Goal: Task Accomplishment & Management: Manage account settings

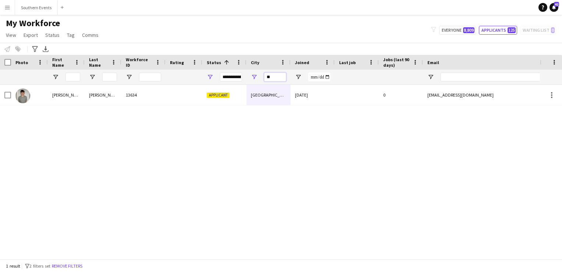
click at [268, 76] on input "**" at bounding box center [275, 76] width 22 height 9
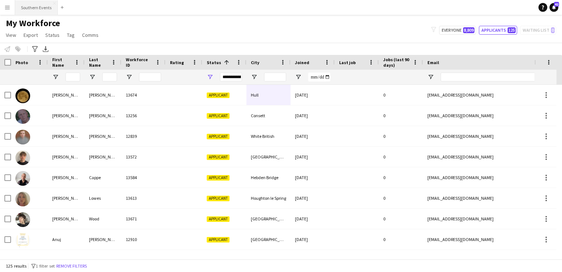
click at [38, 7] on button "Southern Events Close" at bounding box center [36, 7] width 43 height 14
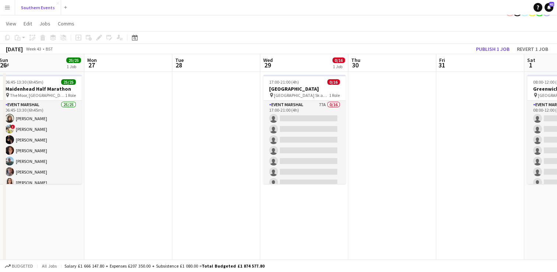
scroll to position [0, 269]
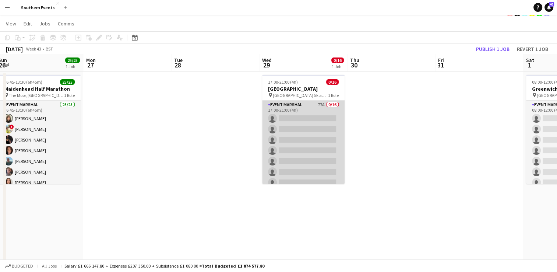
click at [301, 146] on app-card-role "Event Marshal 77A 0/16 17:00-21:00 (4h) single-neutral-actions single-neutral-a…" at bounding box center [303, 192] width 82 height 185
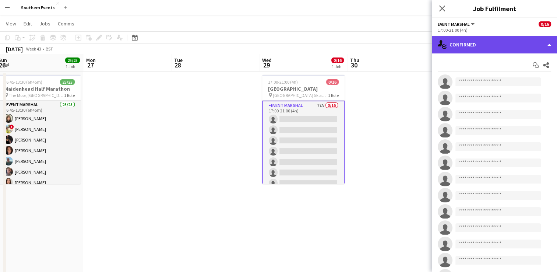
click at [473, 42] on div "single-neutral-actions-check-2 Confirmed" at bounding box center [494, 45] width 125 height 18
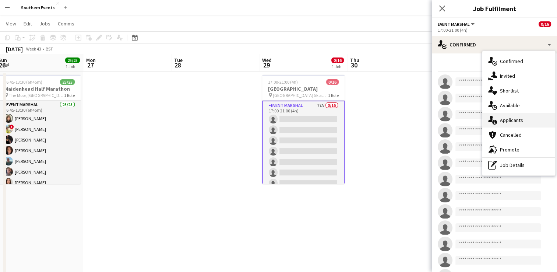
click at [510, 121] on span "Applicants" at bounding box center [511, 120] width 23 height 7
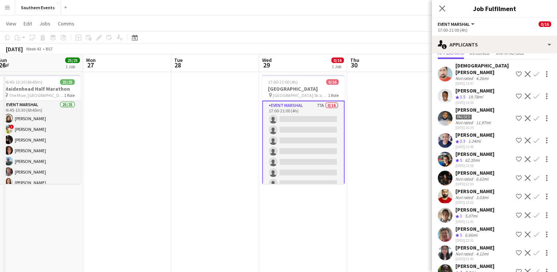
scroll to position [29, 0]
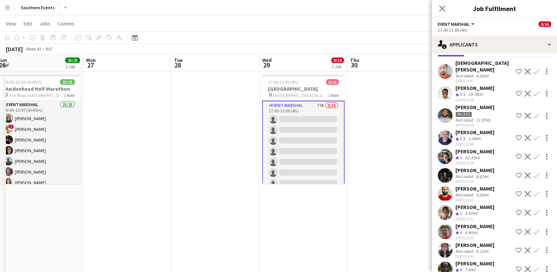
click at [533, 156] on app-icon "Confirm" at bounding box center [536, 156] width 6 height 6
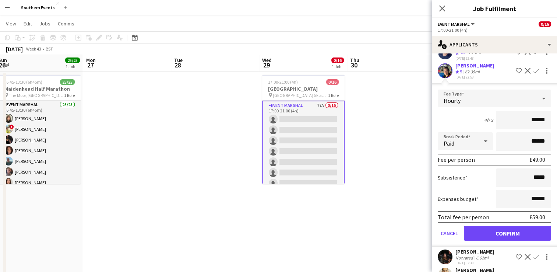
scroll to position [117, 0]
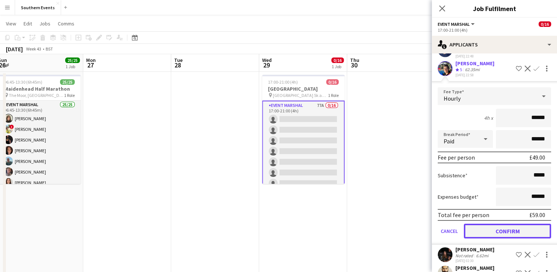
click at [481, 231] on button "Confirm" at bounding box center [507, 230] width 87 height 15
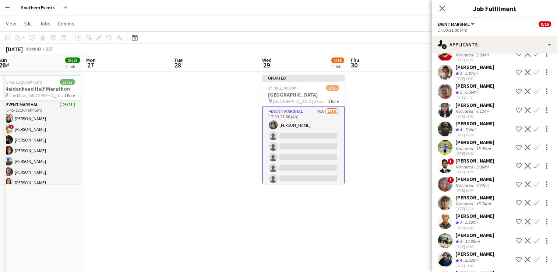
scroll to position [152, 0]
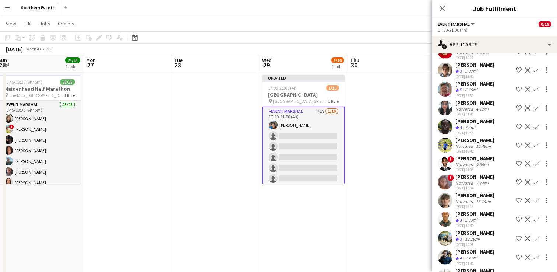
click at [533, 86] on app-icon "Confirm" at bounding box center [536, 89] width 6 height 6
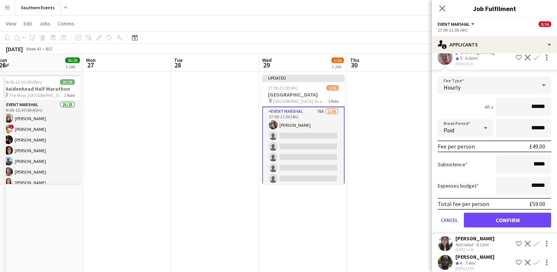
scroll to position [185, 0]
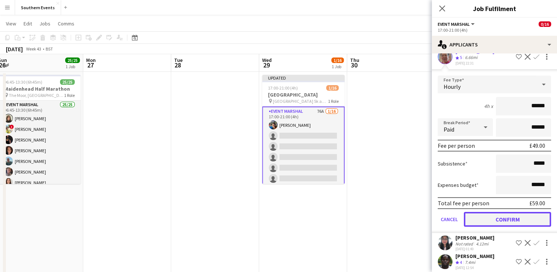
click at [490, 213] on button "Confirm" at bounding box center [507, 219] width 87 height 15
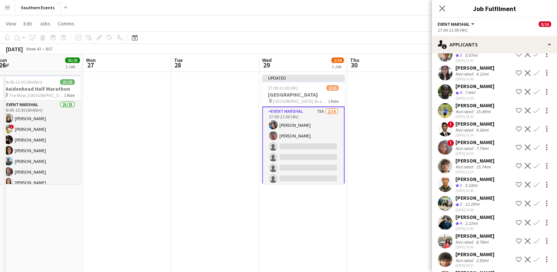
scroll to position [169, 0]
click at [533, 88] on app-icon "Confirm" at bounding box center [536, 91] width 6 height 6
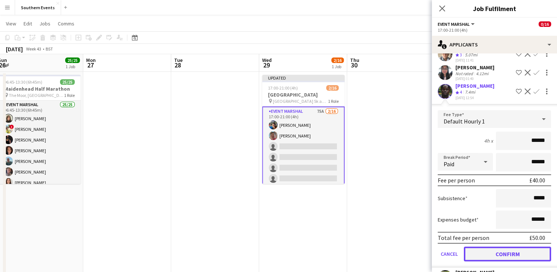
click at [491, 251] on button "Confirm" at bounding box center [507, 253] width 87 height 15
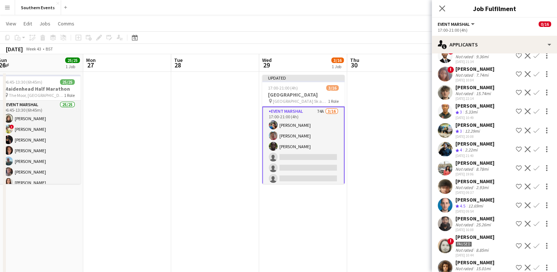
scroll to position [240, 0]
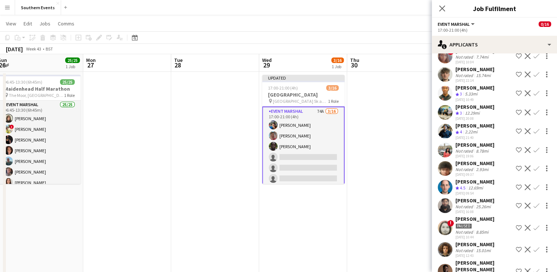
click at [533, 128] on app-icon "Confirm" at bounding box center [536, 131] width 6 height 6
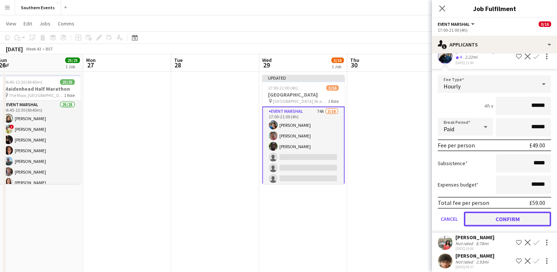
click at [483, 216] on button "Confirm" at bounding box center [507, 218] width 87 height 15
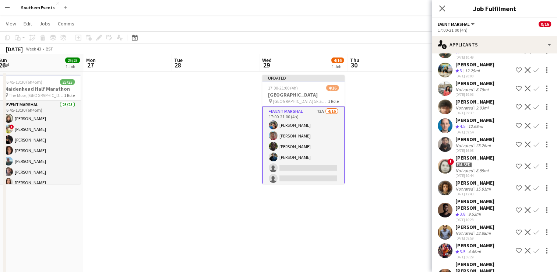
scroll to position [283, 0]
click at [533, 124] on app-icon "Confirm" at bounding box center [536, 125] width 6 height 6
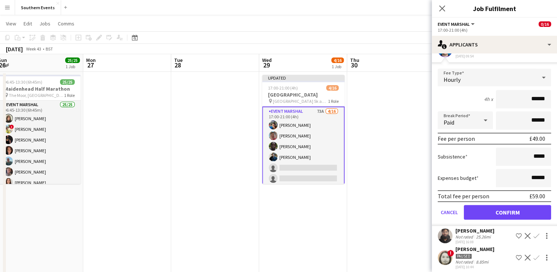
scroll to position [363, 0]
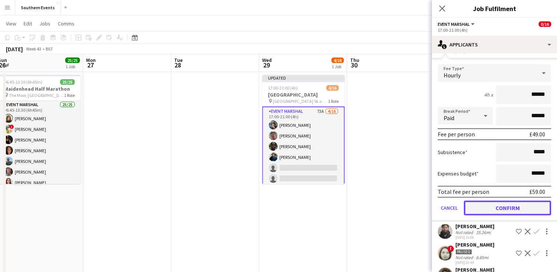
click at [492, 202] on button "Confirm" at bounding box center [507, 207] width 87 height 15
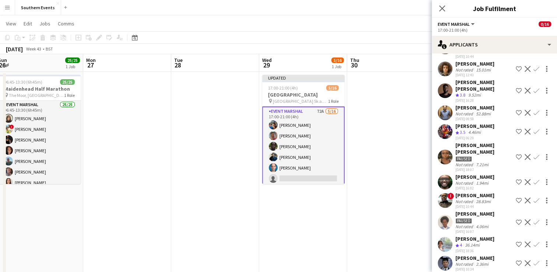
scroll to position [386, 0]
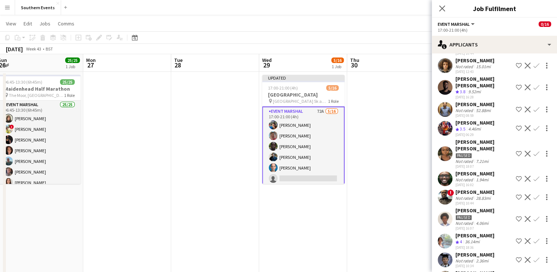
click at [533, 125] on app-icon "Confirm" at bounding box center [536, 128] width 6 height 6
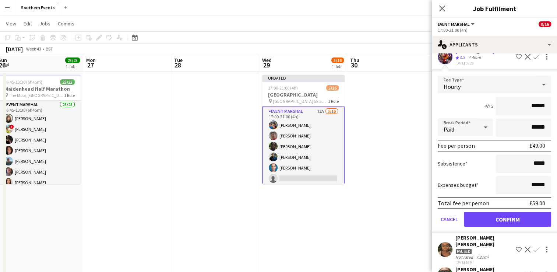
scroll to position [459, 0]
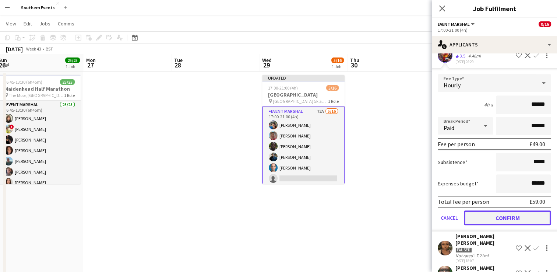
click at [481, 210] on button "Confirm" at bounding box center [507, 217] width 87 height 15
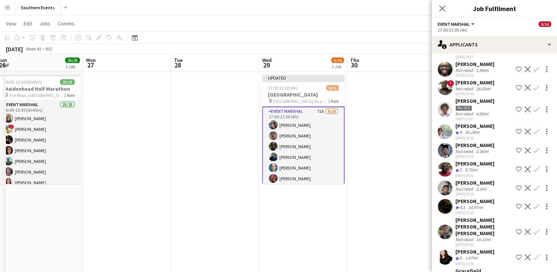
scroll to position [478, 0]
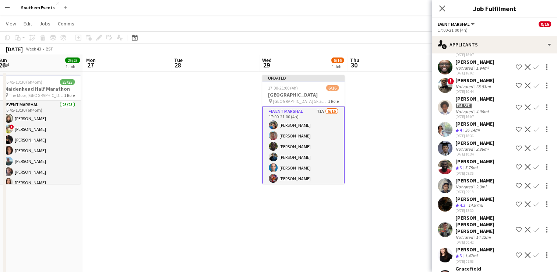
click at [533, 126] on app-icon "Confirm" at bounding box center [536, 129] width 6 height 6
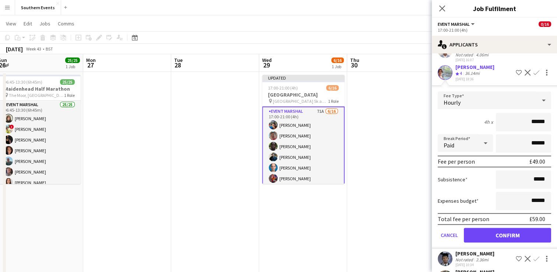
scroll to position [537, 0]
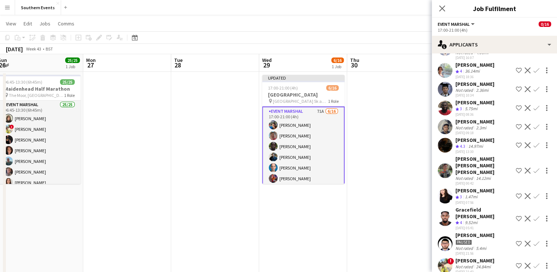
click at [487, 225] on div "[DATE] 05:41" at bounding box center [483, 227] width 57 height 5
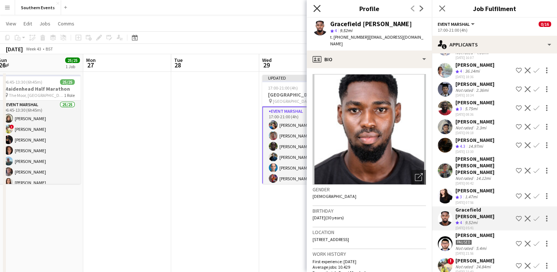
click at [315, 6] on icon "Close pop-in" at bounding box center [316, 8] width 7 height 7
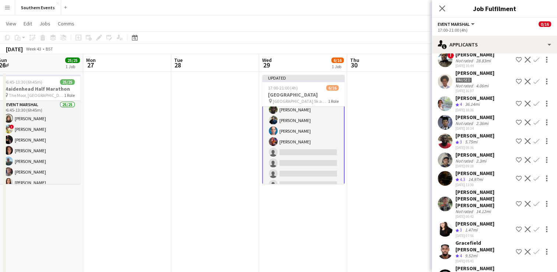
scroll to position [503, 0]
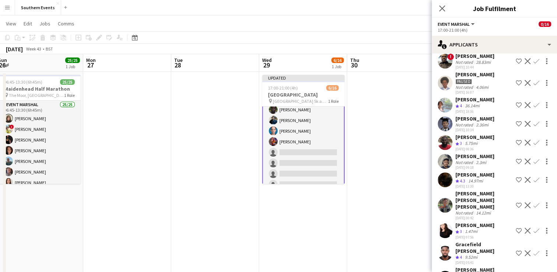
click at [532, 100] on button "Confirm" at bounding box center [536, 104] width 9 height 9
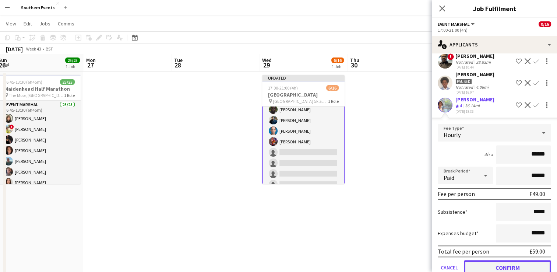
click at [493, 260] on button "Confirm" at bounding box center [507, 267] width 87 height 15
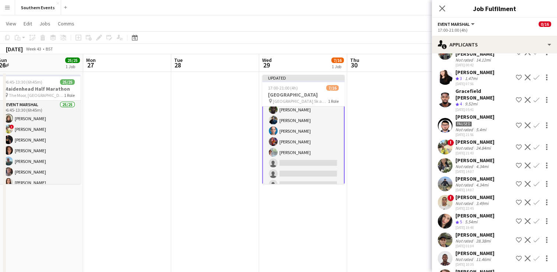
scroll to position [637, 0]
click at [533, 96] on app-icon "Confirm" at bounding box center [536, 99] width 6 height 6
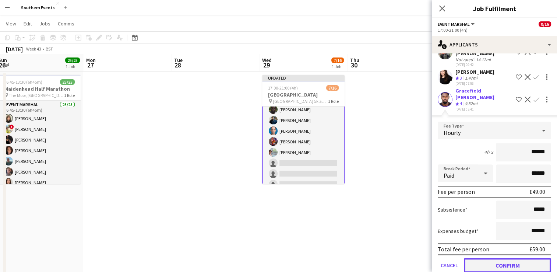
click at [510, 258] on button "Confirm" at bounding box center [507, 265] width 87 height 15
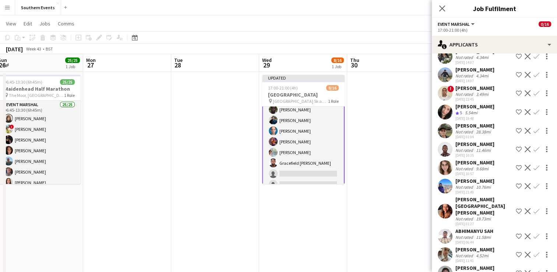
scroll to position [725, 0]
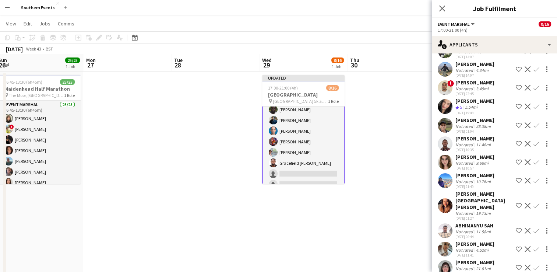
click at [533, 103] on app-icon "Confirm" at bounding box center [536, 106] width 6 height 6
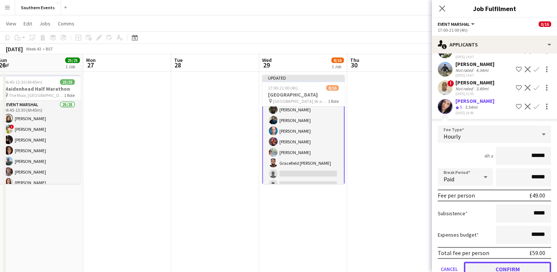
click at [508, 261] on button "Confirm" at bounding box center [507, 268] width 87 height 15
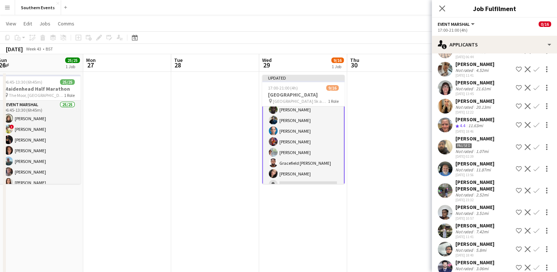
scroll to position [887, 0]
click at [533, 121] on app-icon "Confirm" at bounding box center [536, 124] width 6 height 6
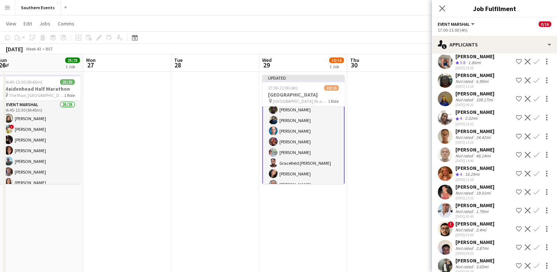
scroll to position [1139, 0]
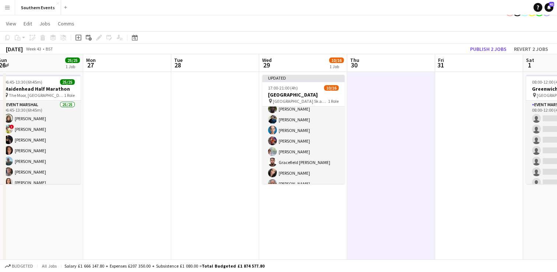
scroll to position [36, 0]
click at [480, 51] on button "Publish 2 jobs" at bounding box center [488, 49] width 42 height 10
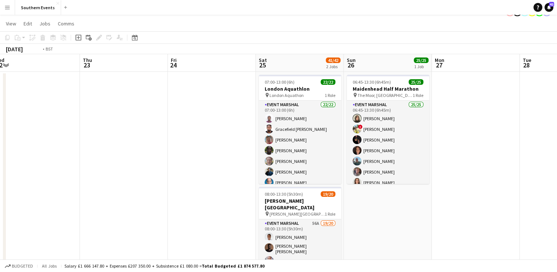
scroll to position [0, 160]
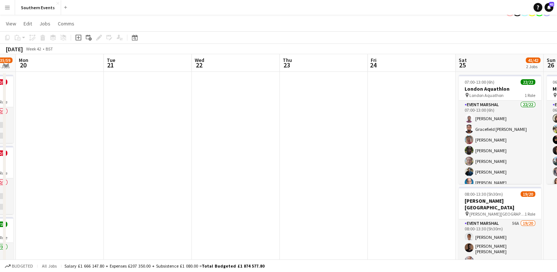
click at [6, 11] on button "Menu" at bounding box center [7, 7] width 15 height 15
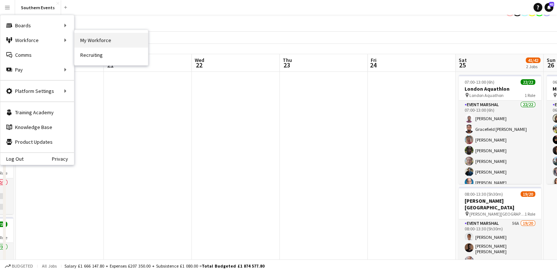
click at [96, 40] on link "My Workforce" at bounding box center [111, 40] width 74 height 15
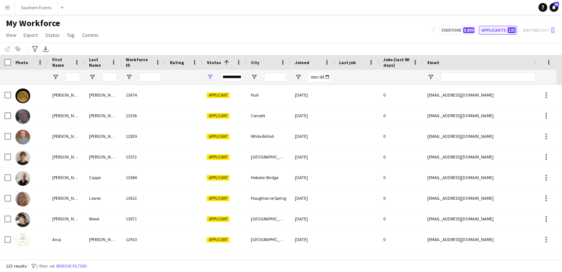
click at [504, 29] on button "Applicants 125" at bounding box center [498, 30] width 38 height 9
click at [269, 77] on input "City Filter Input" at bounding box center [275, 76] width 22 height 9
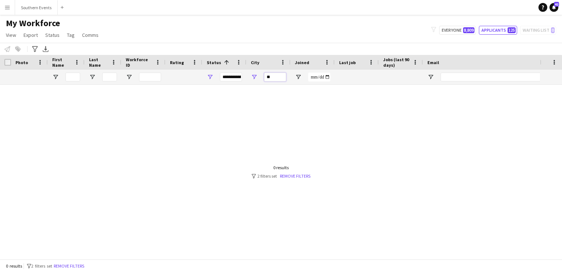
type input "*"
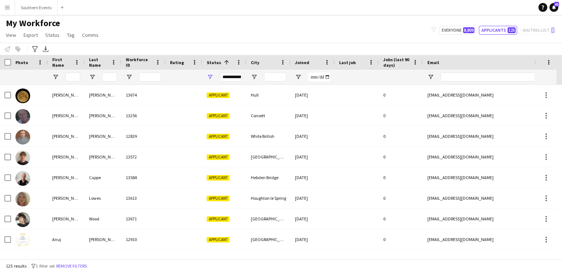
click at [65, 76] on div at bounding box center [66, 77] width 37 height 15
click at [70, 77] on input "First Name Filter Input" at bounding box center [73, 76] width 15 height 9
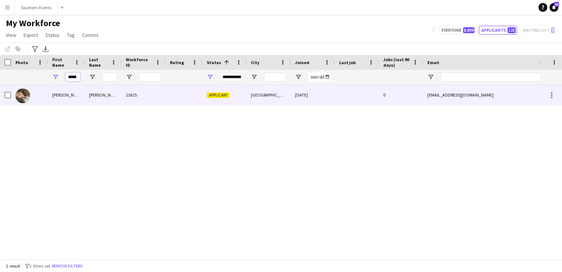
type input "*****"
click at [93, 99] on div "[PERSON_NAME]" at bounding box center [103, 95] width 37 height 20
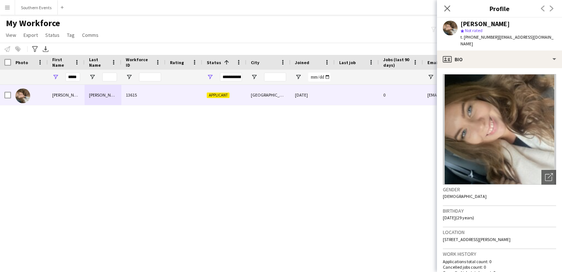
click at [114, 132] on div "[PERSON_NAME] 13615 Applicant Newbury [DATE] 0 [EMAIL_ADDRESS][DOMAIN_NAME] [PH…" at bounding box center [270, 169] width 540 height 169
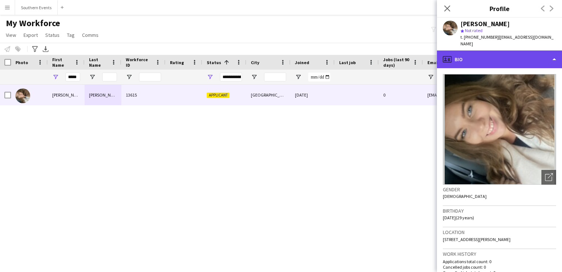
click at [494, 50] on div "profile Bio" at bounding box center [499, 59] width 125 height 18
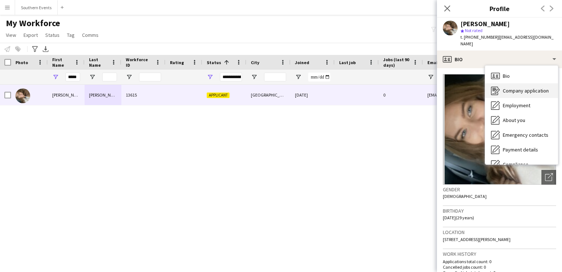
click at [520, 87] on span "Company application" at bounding box center [526, 90] width 46 height 7
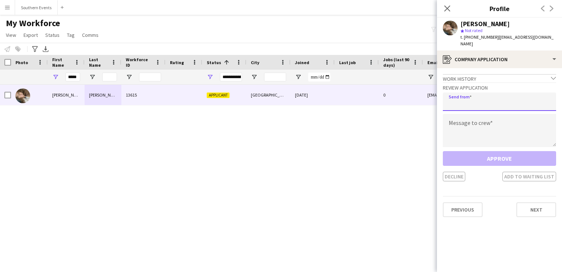
click at [471, 98] on input "email" at bounding box center [499, 101] width 113 height 18
type input "**********"
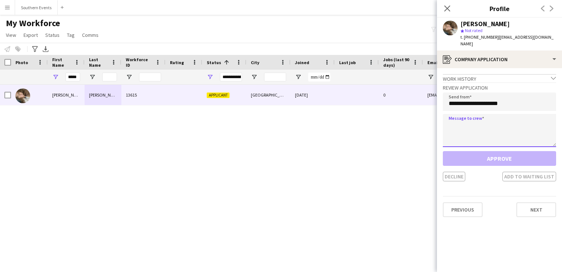
click at [472, 128] on textarea at bounding box center [499, 130] width 113 height 33
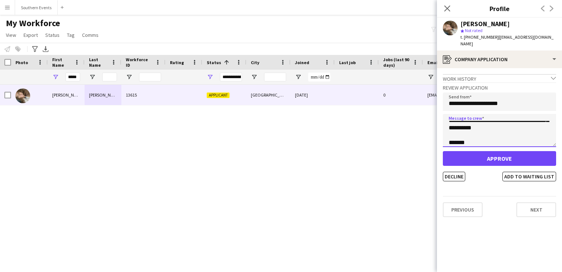
scroll to position [59, 0]
drag, startPoint x: 449, startPoint y: 117, endPoint x: 477, endPoint y: 148, distance: 41.2
click at [477, 148] on div "**********" at bounding box center [499, 131] width 113 height 99
click at [480, 133] on textarea "**********" at bounding box center [499, 130] width 113 height 33
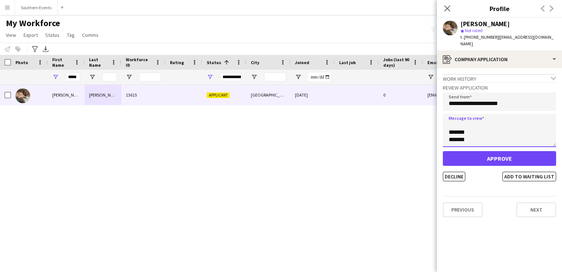
type textarea "**********"
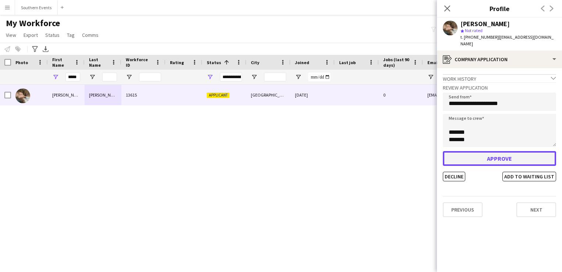
click at [477, 151] on button "Approve" at bounding box center [499, 158] width 113 height 15
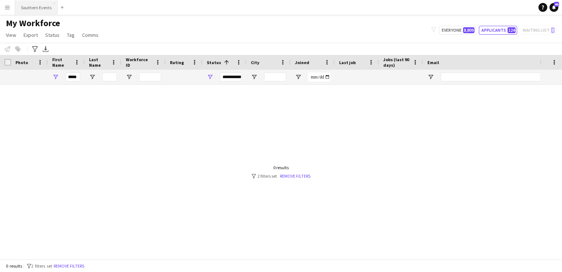
click at [27, 8] on button "Southern Events Close" at bounding box center [36, 7] width 43 height 14
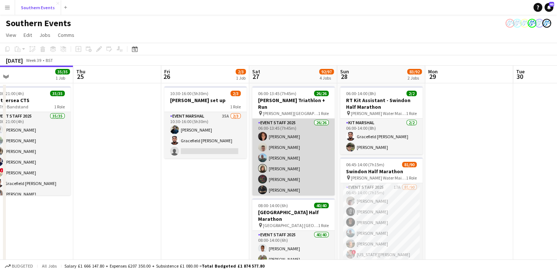
scroll to position [0, 305]
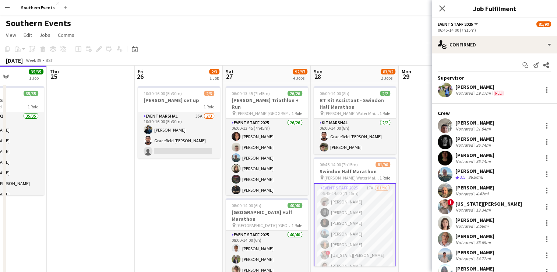
scroll to position [753, 0]
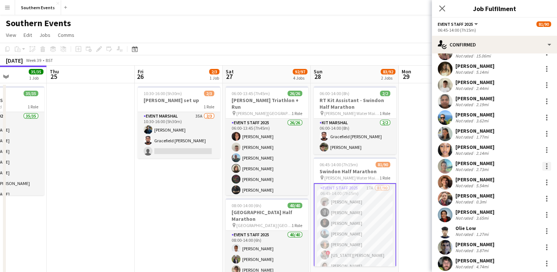
click at [546, 164] on div at bounding box center [546, 163] width 1 height 1
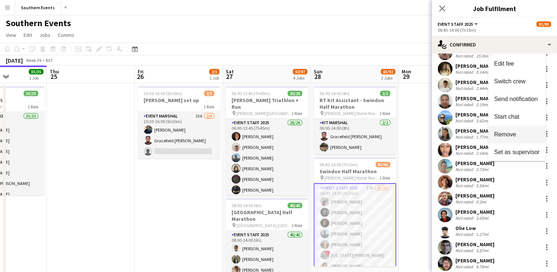
click at [503, 134] on span "Remove" at bounding box center [505, 134] width 22 height 6
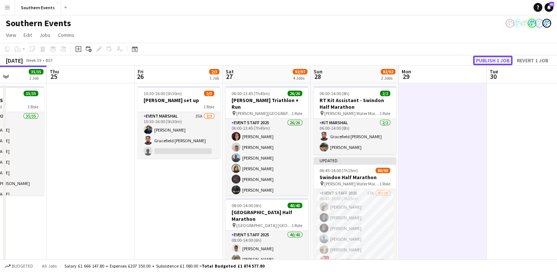
click at [499, 59] on button "Publish 1 job" at bounding box center [492, 61] width 39 height 10
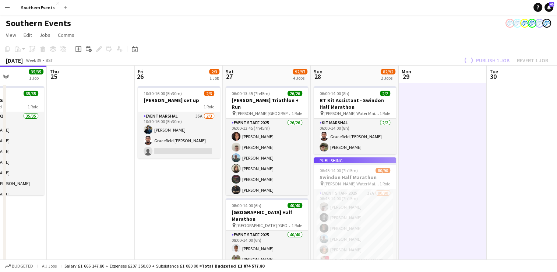
click at [382, 206] on app-job-card "Publishing 06:45-14:00 (7h15m) 80/90 Swindon Half Marathon pin [PERSON_NAME] Wa…" at bounding box center [355, 211] width 82 height 109
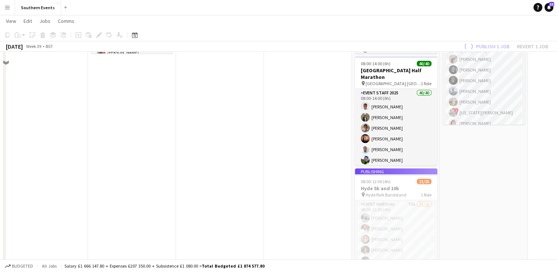
scroll to position [74, 0]
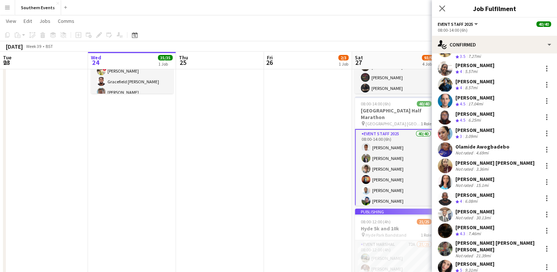
scroll to position [196, 0]
click at [499, 146] on div "Olamide Awogbadebo" at bounding box center [482, 147] width 54 height 7
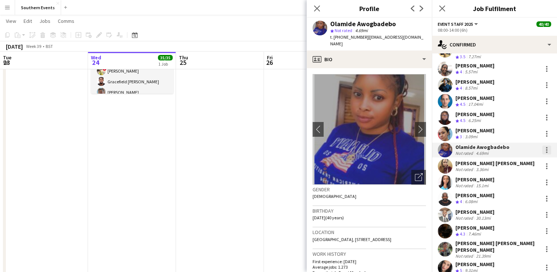
click at [542, 145] on div at bounding box center [546, 149] width 9 height 9
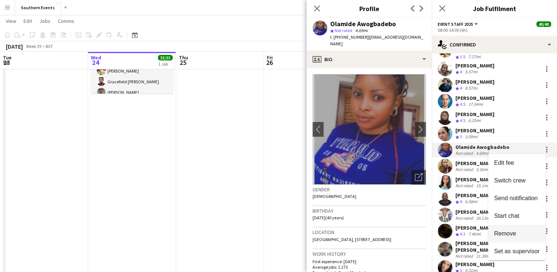
click at [511, 229] on button "Remove" at bounding box center [516, 233] width 57 height 18
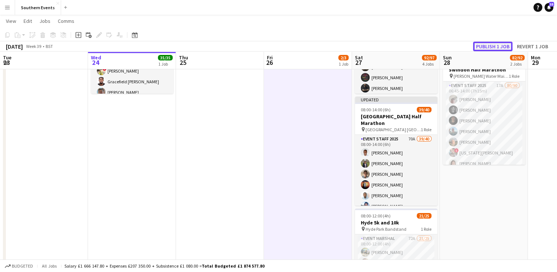
click at [483, 50] on button "Publish 1 job" at bounding box center [492, 47] width 39 height 10
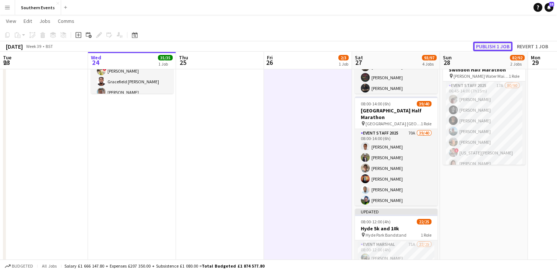
click at [481, 47] on button "Publish 1 job" at bounding box center [492, 47] width 39 height 10
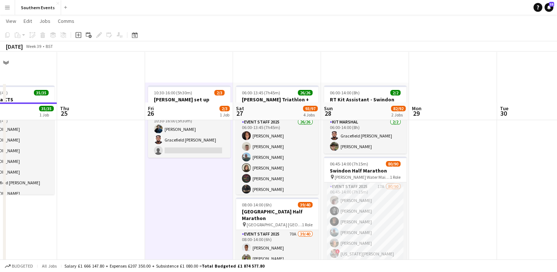
scroll to position [53, 0]
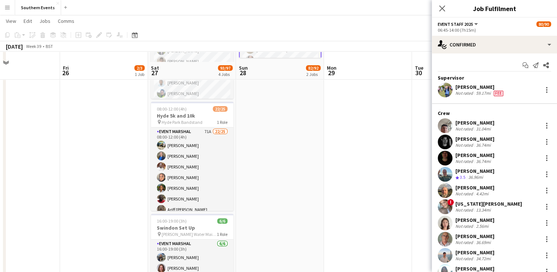
scroll to position [219, 0]
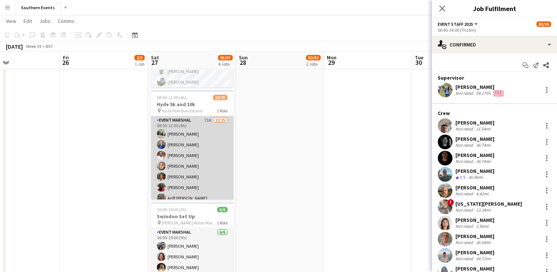
click at [218, 155] on app-card-role "Event Marshal 71A 22/25 08:00-12:00 (4h) Ali Saroosh Ann-Marie Carragher Kennet…" at bounding box center [192, 257] width 82 height 283
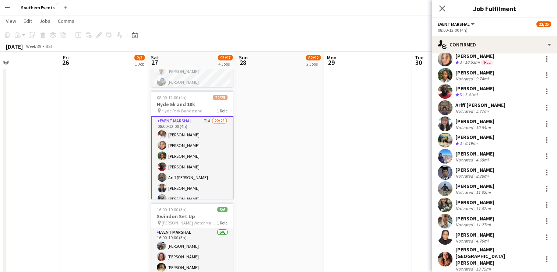
scroll to position [39, 0]
click at [542, 142] on div at bounding box center [546, 140] width 9 height 9
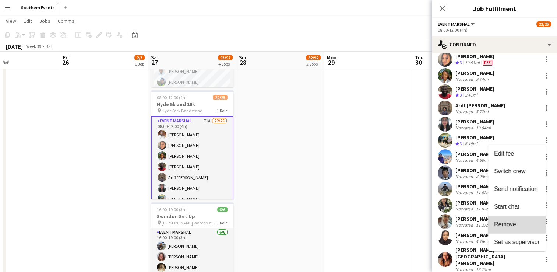
click at [507, 223] on span "Remove" at bounding box center [505, 224] width 22 height 6
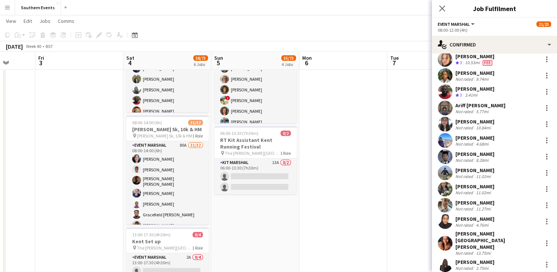
scroll to position [255, 0]
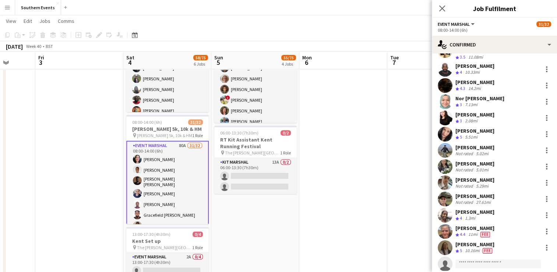
scroll to position [349, 0]
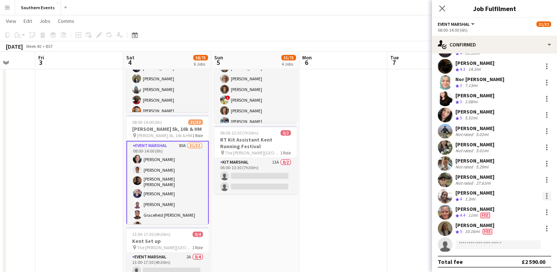
click at [542, 196] on div at bounding box center [546, 195] width 9 height 9
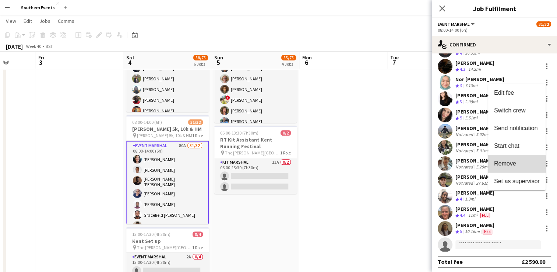
click at [513, 169] on button "Remove" at bounding box center [516, 164] width 57 height 18
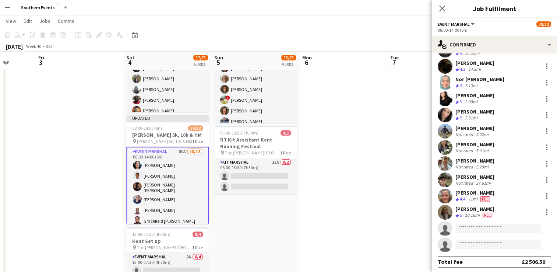
click at [343, 206] on app-date-cell at bounding box center [343, 177] width 88 height 698
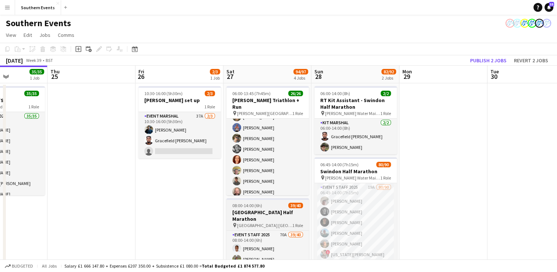
scroll to position [85, 0]
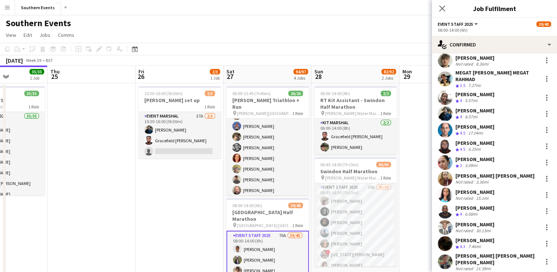
scroll to position [173, 0]
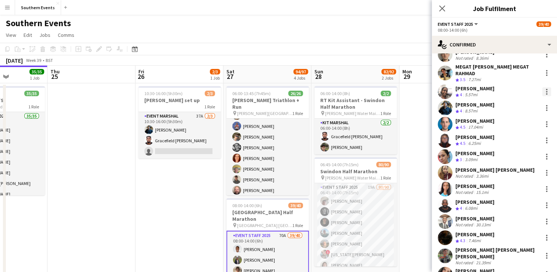
click at [542, 90] on div at bounding box center [546, 91] width 9 height 9
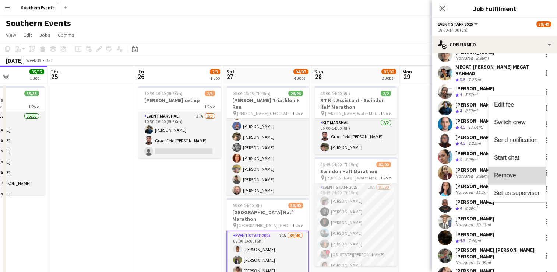
click at [505, 177] on span "Remove" at bounding box center [505, 175] width 22 height 6
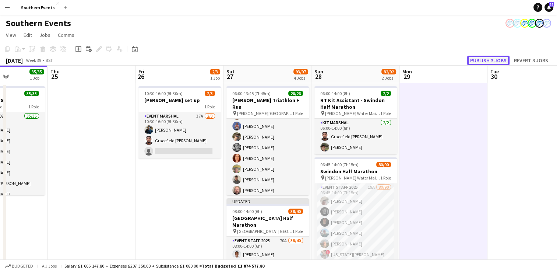
click at [493, 58] on button "Publish 3 jobs" at bounding box center [488, 61] width 42 height 10
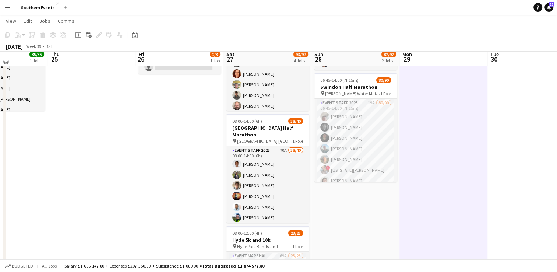
scroll to position [93, 0]
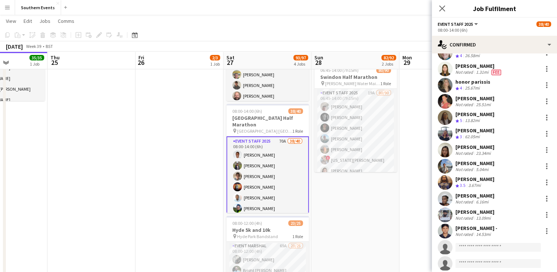
scroll to position [474, 0]
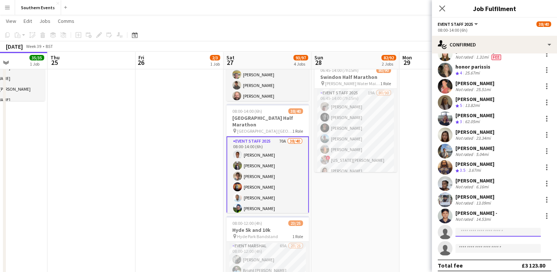
click at [465, 229] on input at bounding box center [497, 231] width 85 height 9
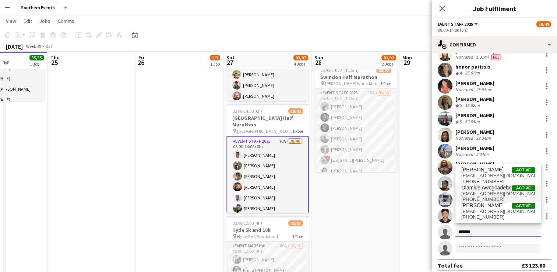
type input "*******"
click at [480, 193] on span "oyinolamide08@gmail.com" at bounding box center [498, 194] width 74 height 6
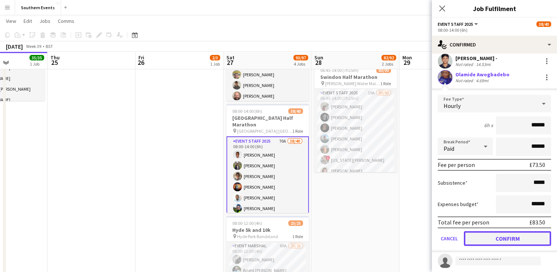
click at [480, 231] on button "Confirm" at bounding box center [507, 238] width 87 height 15
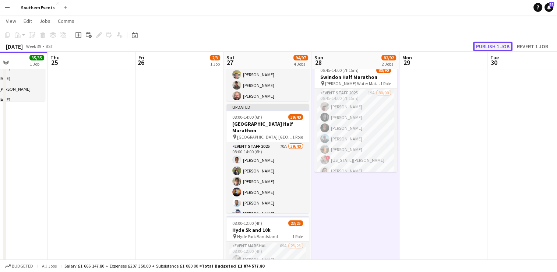
click at [498, 43] on button "Publish 1 job" at bounding box center [492, 47] width 39 height 10
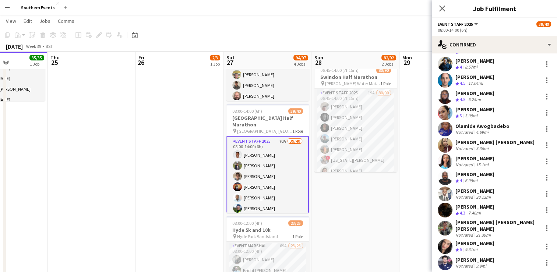
scroll to position [198, 0]
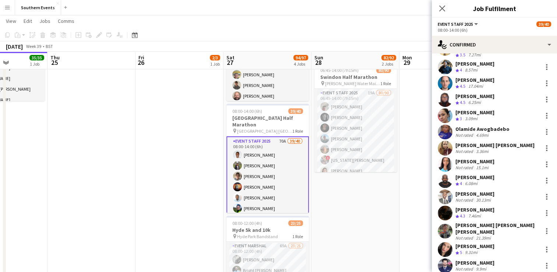
drag, startPoint x: 454, startPoint y: 128, endPoint x: 513, endPoint y: 128, distance: 58.9
click at [513, 128] on div "Olamide Awogbadebo Not rated 4.69mi" at bounding box center [494, 131] width 125 height 15
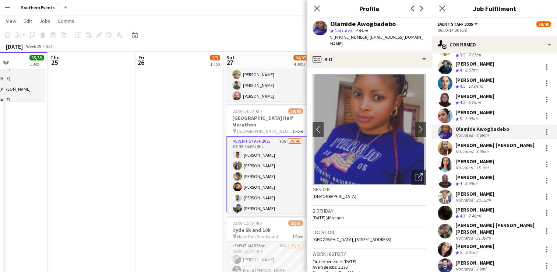
copy div "Olamide Awogbadebo"
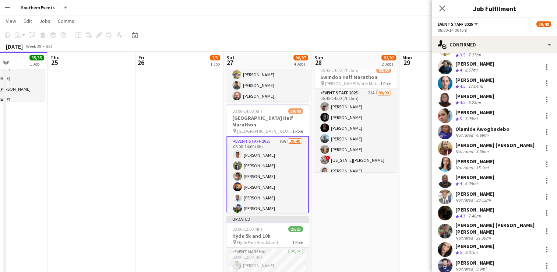
click at [432, 106] on div "Ekow Tachie-Mensah Crew rating 3.5 13.89mi Dhanuvarsha Ramasamy Crew rating 3 1…" at bounding box center [494, 204] width 125 height 655
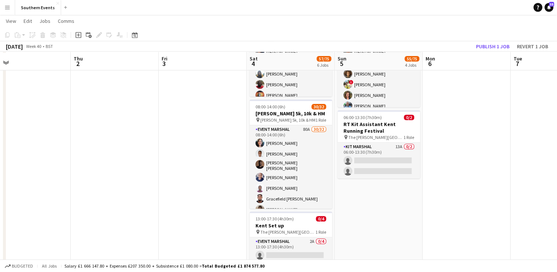
scroll to position [271, 0]
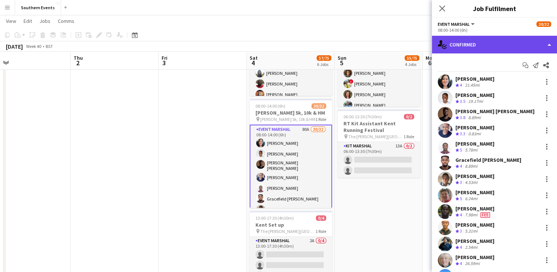
click at [489, 43] on div "single-neutral-actions-check-2 Confirmed" at bounding box center [494, 45] width 125 height 18
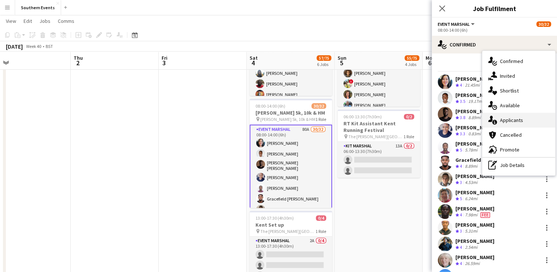
click at [513, 120] on span "Applicants" at bounding box center [511, 120] width 23 height 7
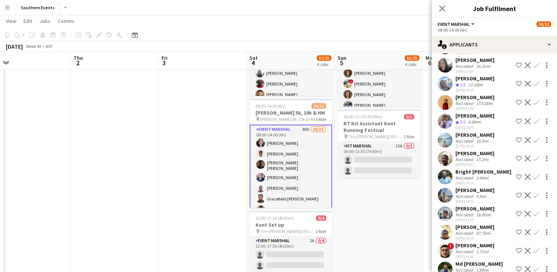
scroll to position [1187, 0]
click at [533, 120] on app-icon "Confirm" at bounding box center [536, 121] width 6 height 6
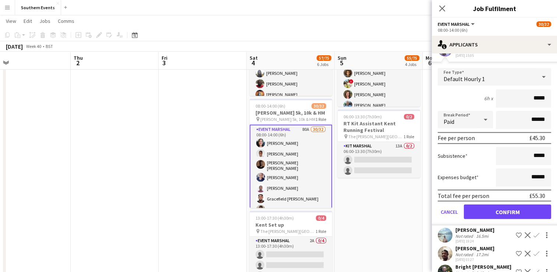
scroll to position [1262, 0]
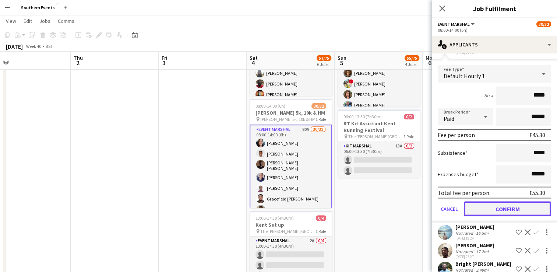
click at [482, 210] on button "Confirm" at bounding box center [507, 208] width 87 height 15
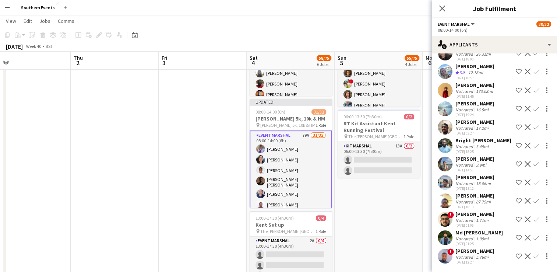
scroll to position [1078, 0]
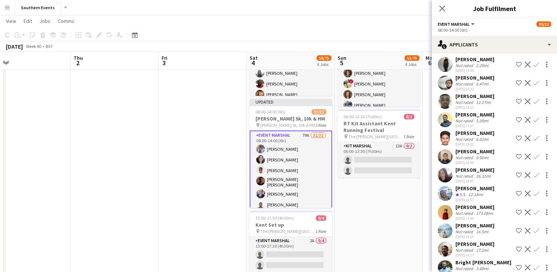
click at [374, 204] on app-date-cell "05:00-13:30 (8h30m) 20/20 Kent Running Festival pin The Judd School 1 Role Even…" at bounding box center [379, 161] width 88 height 698
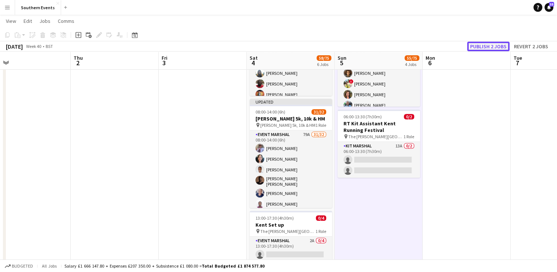
click at [489, 45] on button "Publish 2 jobs" at bounding box center [488, 47] width 42 height 10
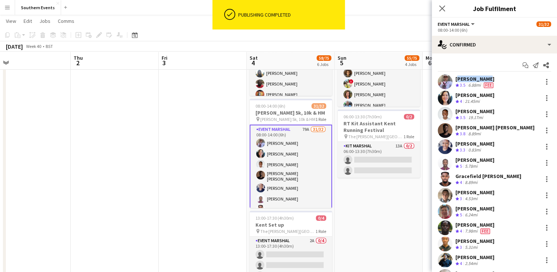
drag, startPoint x: 456, startPoint y: 78, endPoint x: 488, endPoint y: 76, distance: 32.5
click at [488, 76] on div "Tommy Dodds" at bounding box center [474, 78] width 39 height 7
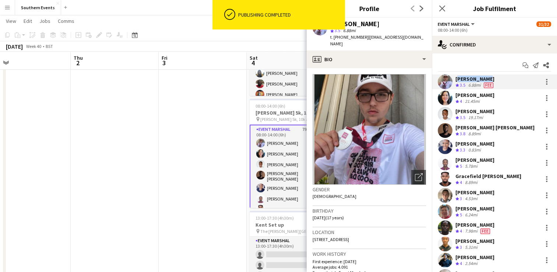
copy div "Tommy Dodds"
